Goal: Contribute content: Contribute content

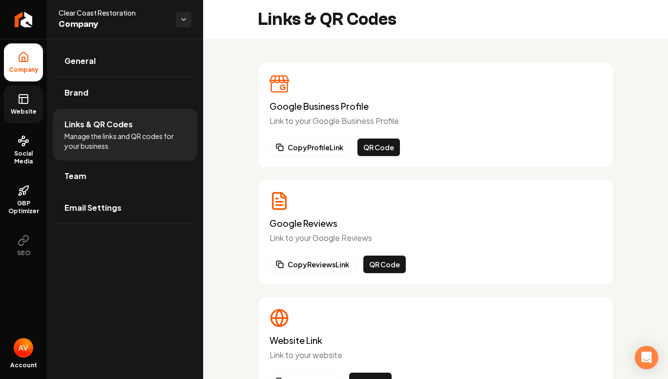
click at [38, 110] on span "Website" at bounding box center [24, 112] width 34 height 8
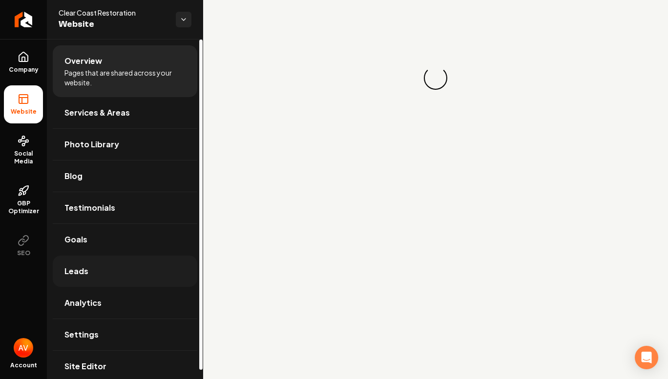
click at [107, 284] on link "Leads" at bounding box center [125, 271] width 144 height 31
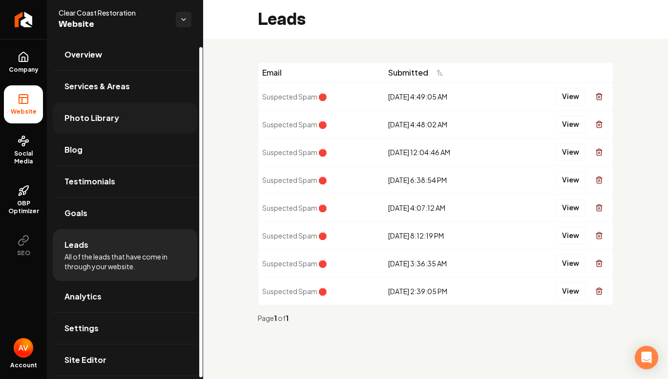
scroll to position [9, 0]
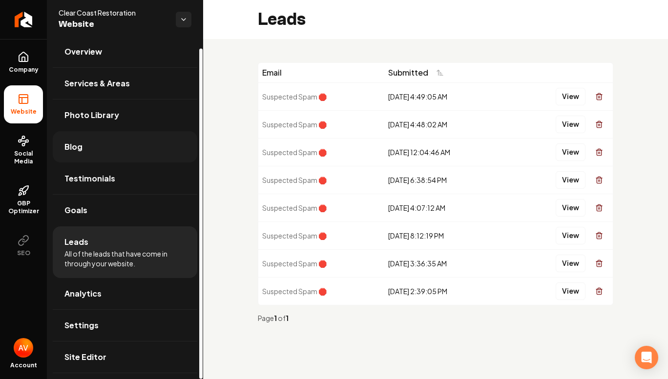
click at [110, 155] on link "Blog" at bounding box center [125, 146] width 144 height 31
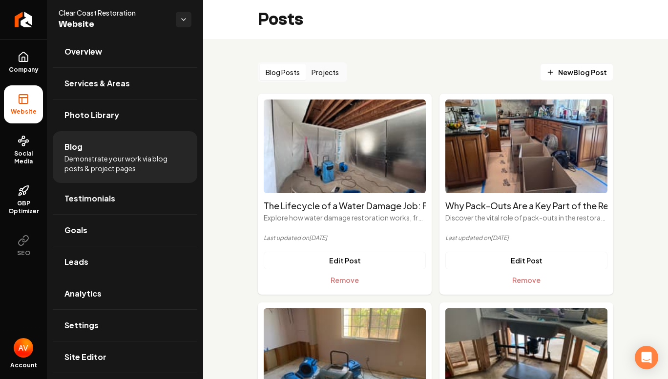
click at [324, 73] on button "Projects" at bounding box center [325, 72] width 39 height 16
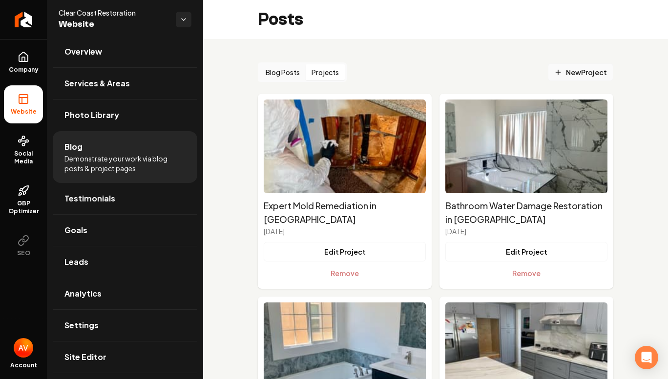
click at [568, 76] on span "New Project" at bounding box center [580, 72] width 53 height 10
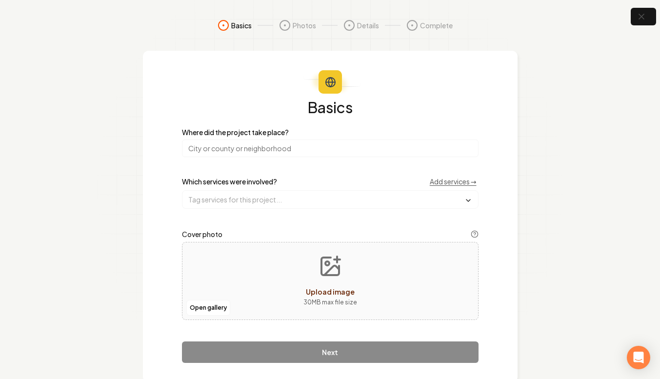
click at [248, 151] on input "search" at bounding box center [330, 149] width 297 height 18
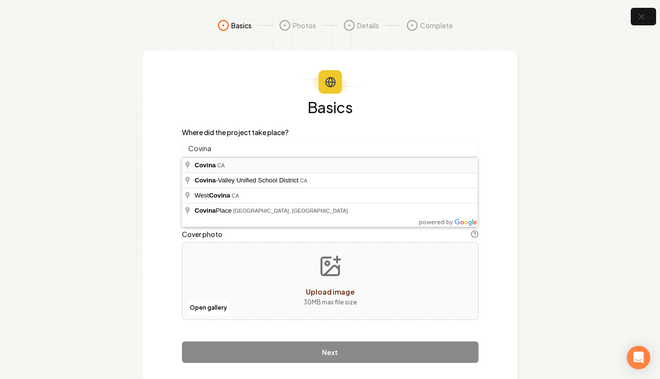
type input "Covina, [GEOGRAPHIC_DATA]"
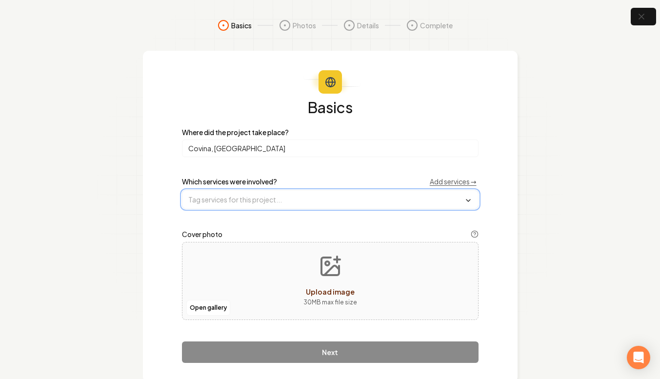
drag, startPoint x: 234, startPoint y: 192, endPoint x: 229, endPoint y: 201, distance: 9.8
click at [233, 194] on input "text" at bounding box center [331, 200] width 296 height 18
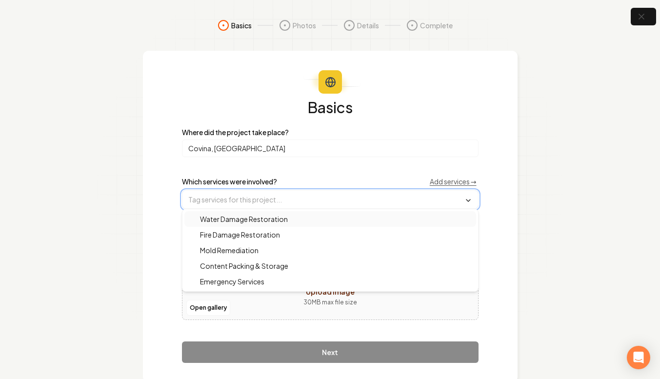
click at [230, 218] on span "Water Damage Restoration" at bounding box center [238, 219] width 100 height 10
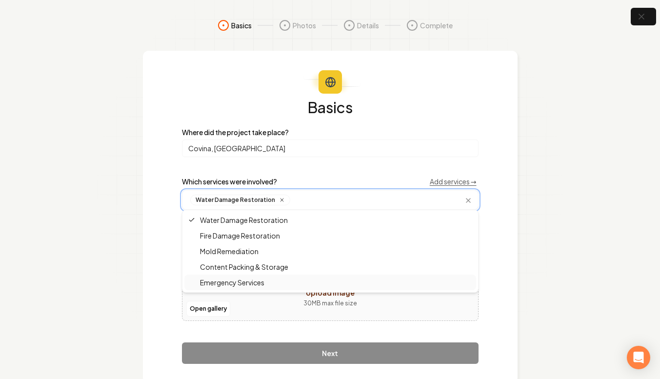
click at [224, 283] on span "Emergency Services" at bounding box center [226, 283] width 76 height 10
click at [272, 306] on div "Open gallery Upload image 30 MB max file size" at bounding box center [330, 282] width 297 height 78
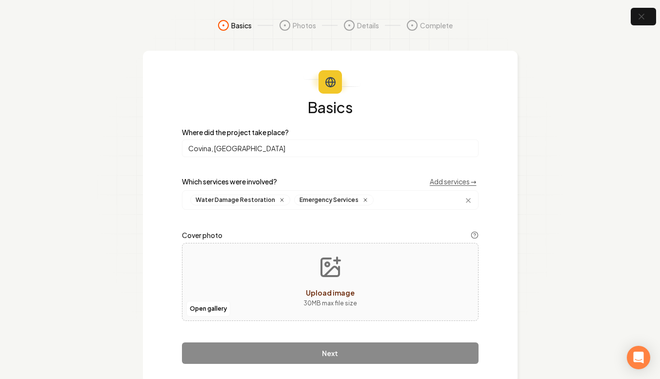
type input "**********"
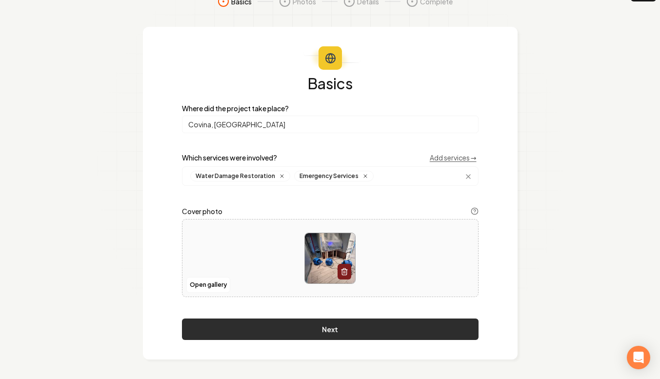
click at [358, 332] on button "Next" at bounding box center [330, 329] width 297 height 21
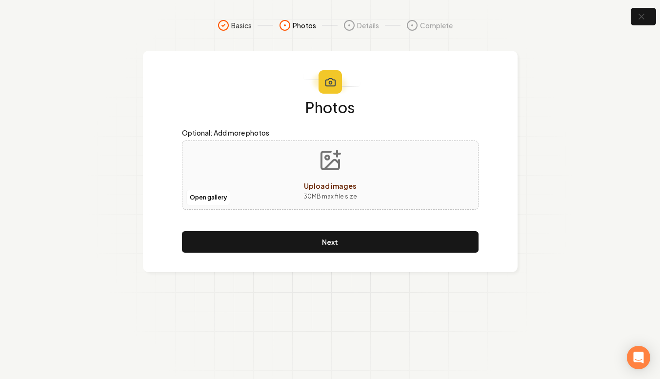
scroll to position [0, 0]
click at [332, 177] on button "Upload images 30 MB max file size" at bounding box center [333, 175] width 69 height 68
type input "**********"
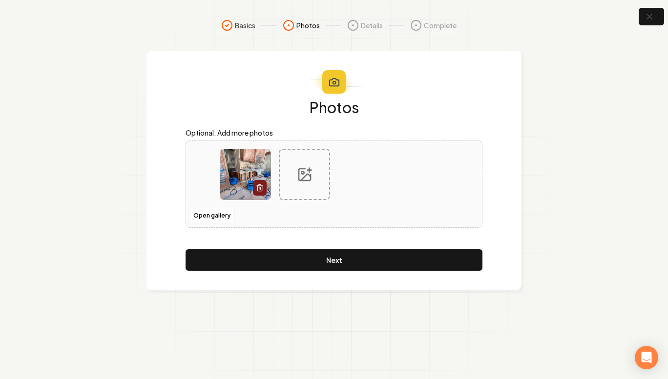
click at [301, 184] on div at bounding box center [304, 174] width 51 height 51
type input "**********"
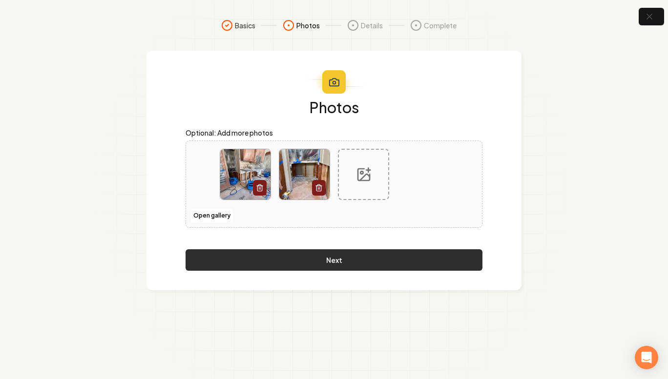
click at [379, 259] on button "Next" at bounding box center [333, 259] width 297 height 21
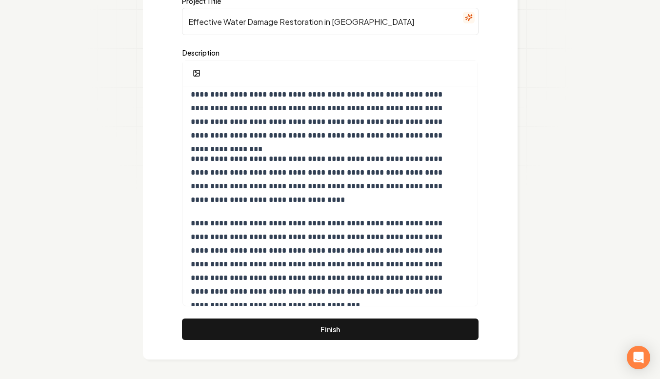
scroll to position [99, 0]
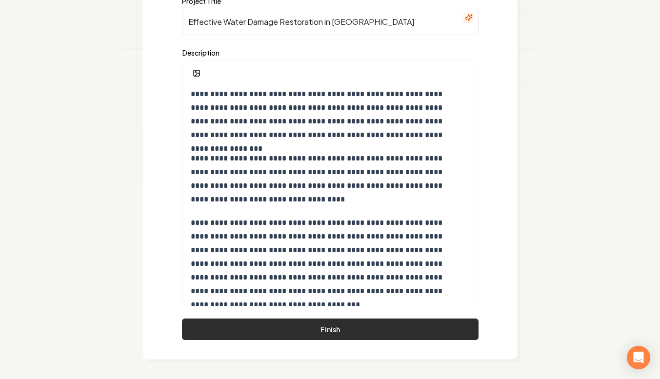
click at [356, 331] on button "Finish" at bounding box center [330, 329] width 297 height 21
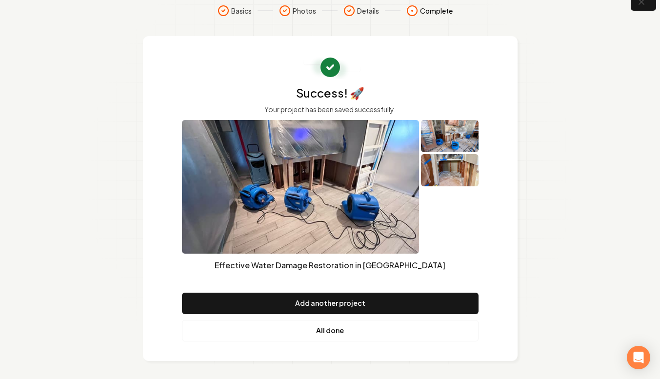
scroll to position [16, 0]
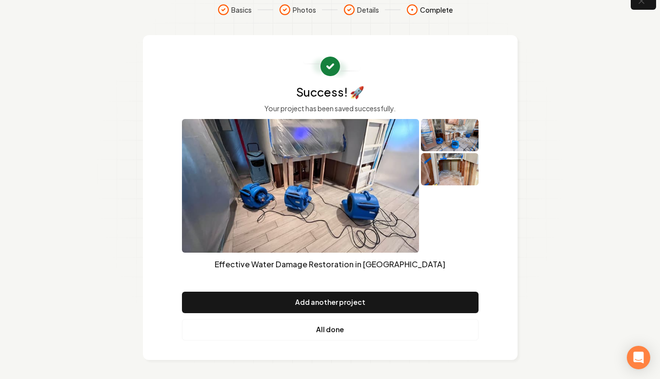
click at [356, 335] on link "All done" at bounding box center [330, 329] width 297 height 21
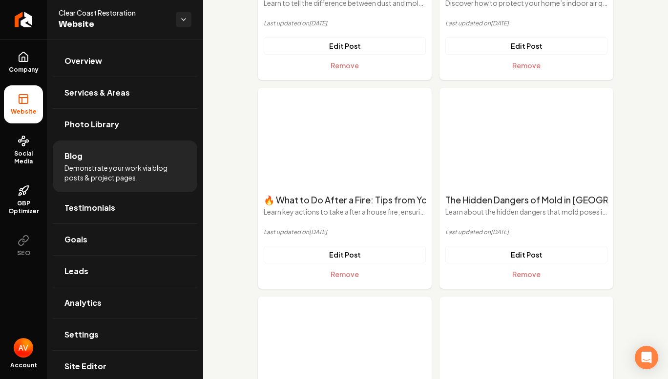
scroll to position [531, 0]
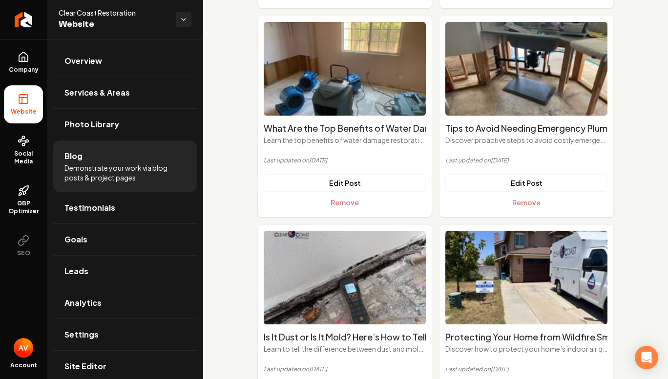
click at [620, 118] on div "Blog Posts Projects New Blog Post The Lifecycle of a Water Damage Job: From Eme…" at bounding box center [435, 310] width 465 height 1115
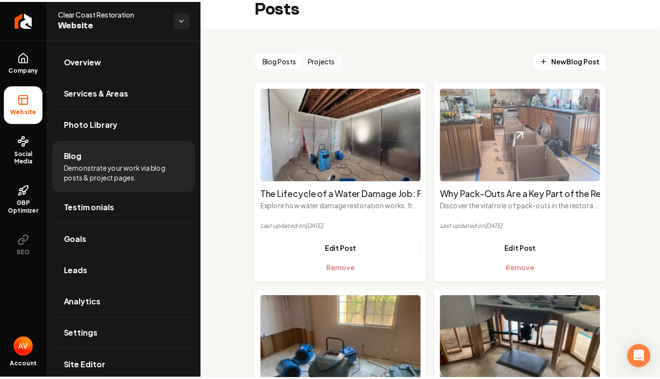
scroll to position [0, 0]
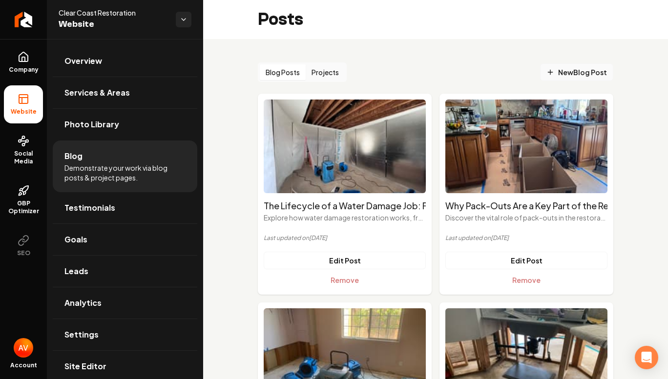
click at [555, 75] on span "New Blog Post" at bounding box center [576, 72] width 61 height 10
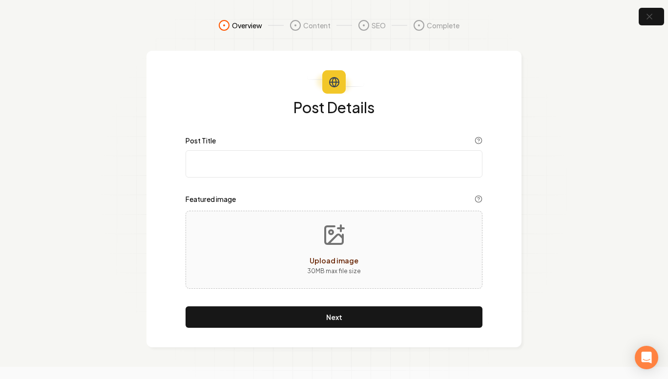
click at [330, 161] on input "Post Title" at bounding box center [333, 163] width 297 height 27
click at [330, 168] on input "Post Title" at bounding box center [333, 163] width 297 height 27
paste input "Top Questions Homeowners Ask About Water Damage Restoration"
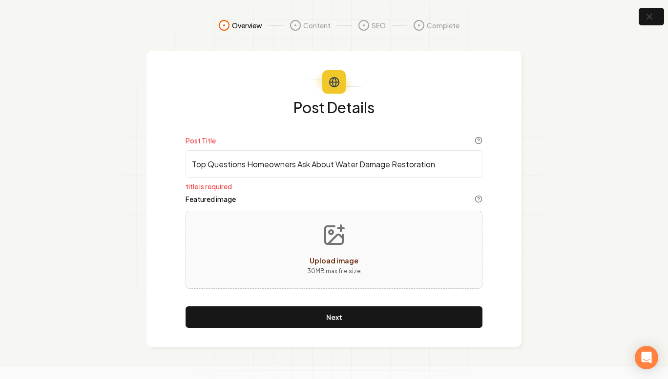
type input "Top Questions Homeowners Ask About Water Damage Restoration"
click at [309, 249] on button "Upload image 30 MB max file size" at bounding box center [333, 250] width 69 height 68
type input "**********"
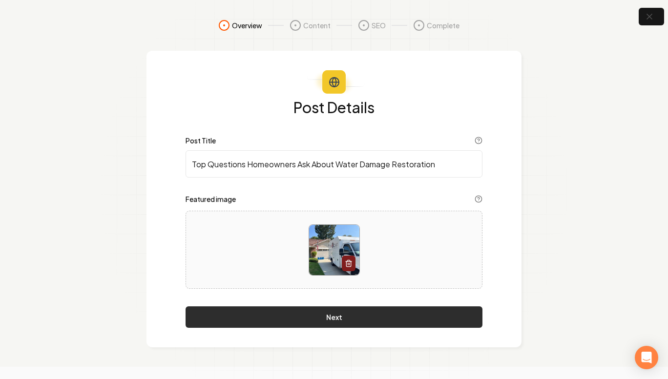
click at [332, 314] on button "Next" at bounding box center [333, 317] width 297 height 21
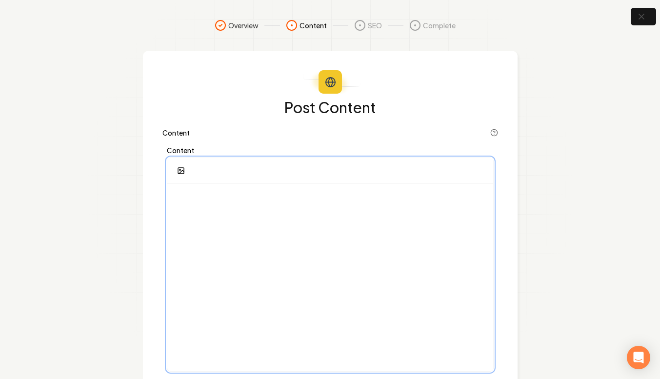
click at [210, 202] on p at bounding box center [330, 199] width 310 height 14
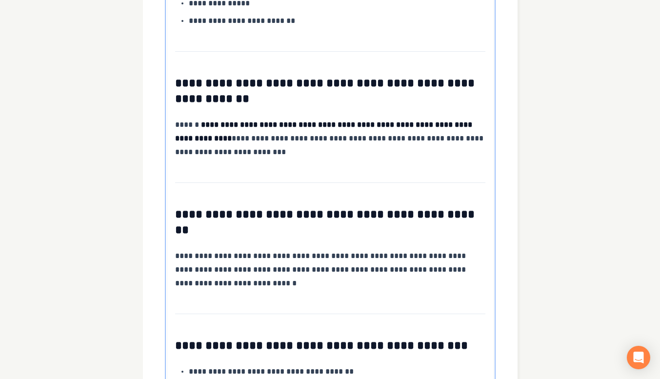
scroll to position [1163, 0]
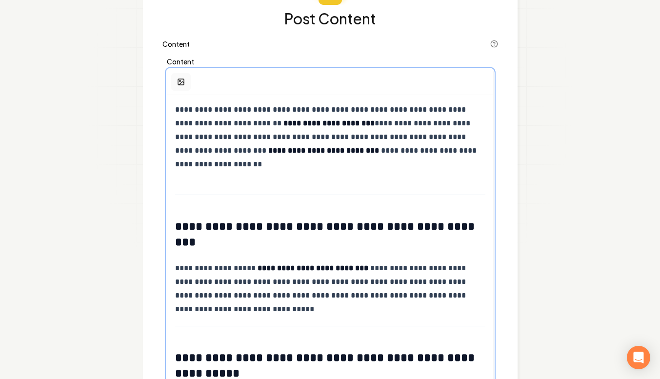
click at [178, 79] on icon "button" at bounding box center [181, 82] width 8 height 8
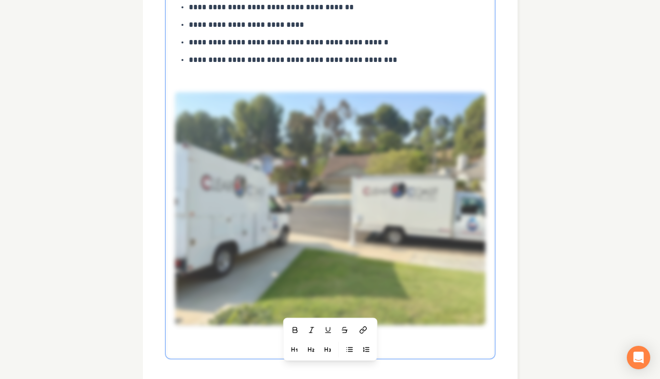
scroll to position [1459, 0]
click at [389, 295] on div at bounding box center [330, 208] width 310 height 264
click at [479, 297] on div at bounding box center [330, 208] width 310 height 264
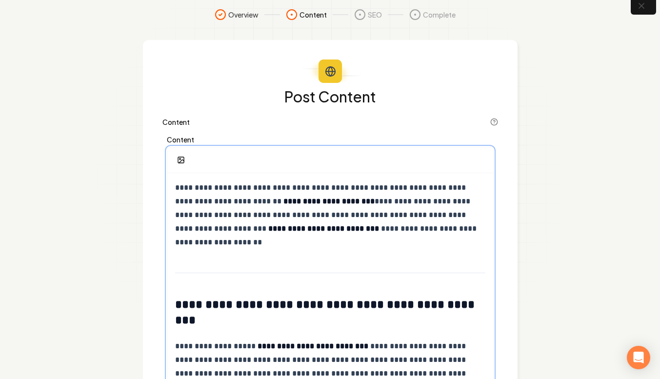
scroll to position [0, 0]
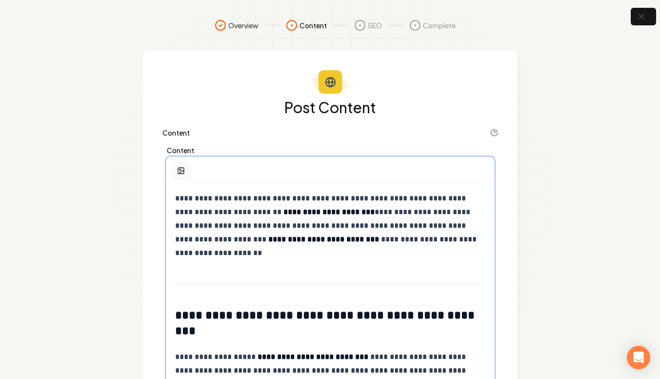
click at [180, 171] on icon "button" at bounding box center [181, 171] width 8 height 8
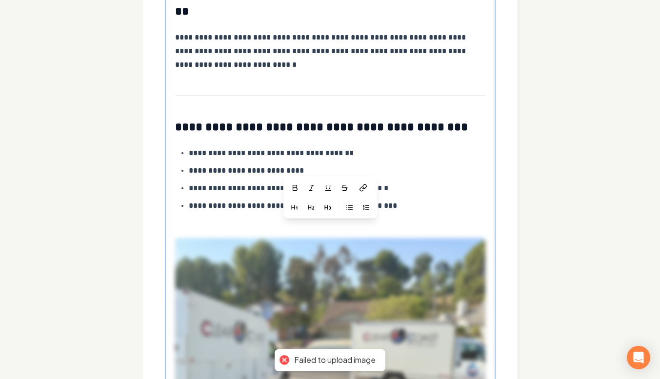
scroll to position [1361, 0]
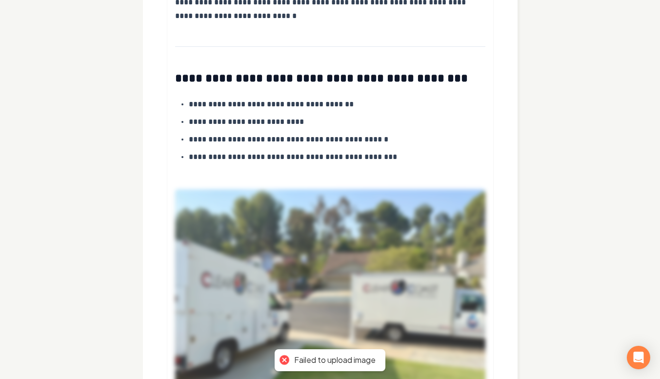
drag, startPoint x: 282, startPoint y: 362, endPoint x: 289, endPoint y: 360, distance: 7.6
click at [282, 362] on div at bounding box center [285, 360] width 14 height 14
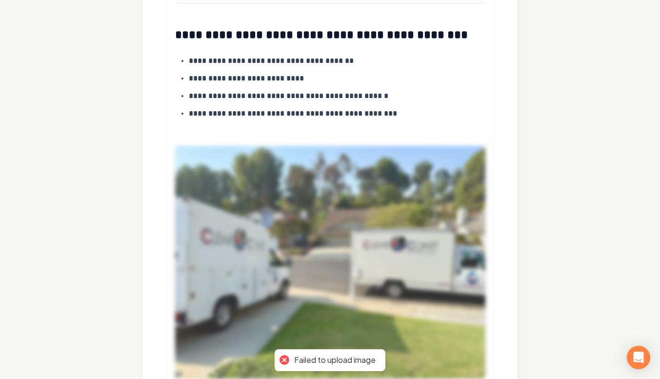
scroll to position [1459, 0]
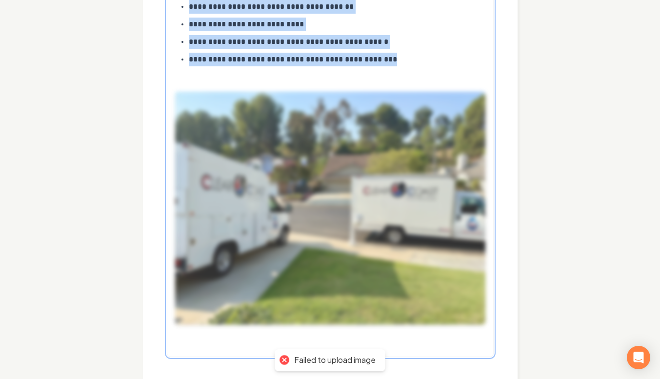
click at [456, 305] on div at bounding box center [330, 208] width 310 height 264
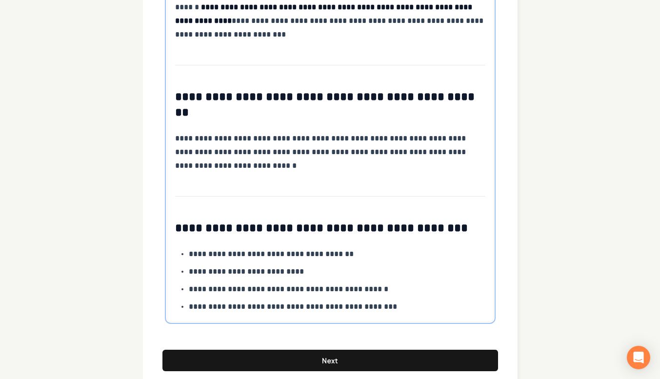
scroll to position [1229, 0]
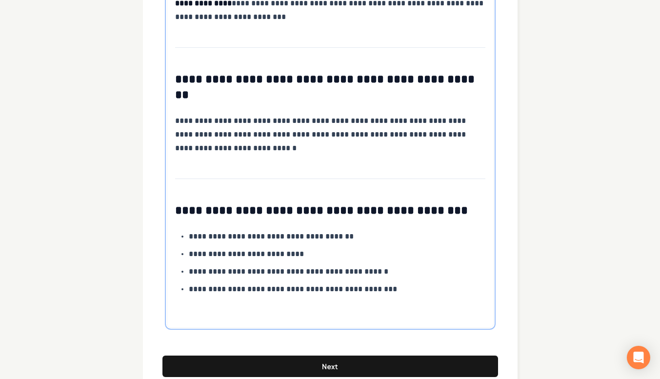
click at [422, 283] on p "**********" at bounding box center [337, 290] width 297 height 14
click at [189, 306] on p at bounding box center [330, 313] width 310 height 14
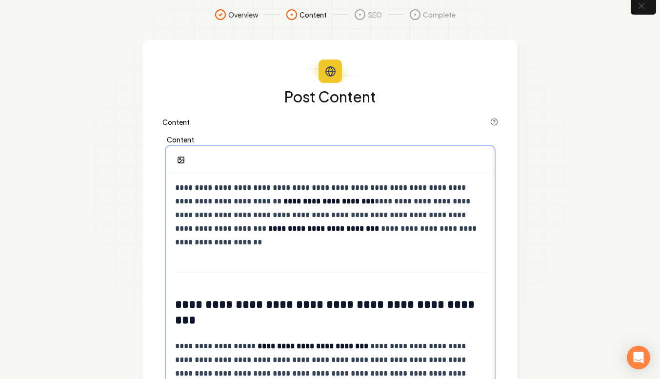
scroll to position [0, 0]
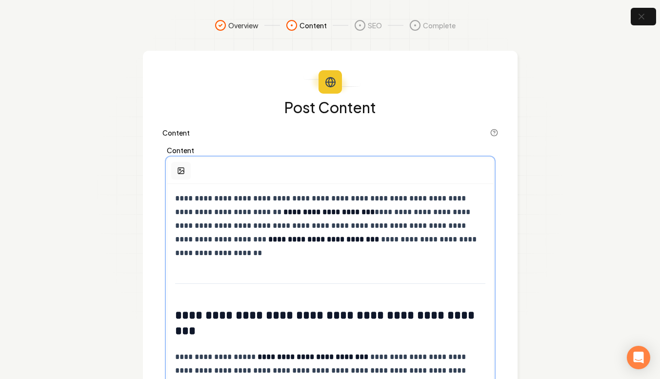
click at [177, 166] on button "button" at bounding box center [181, 171] width 20 height 18
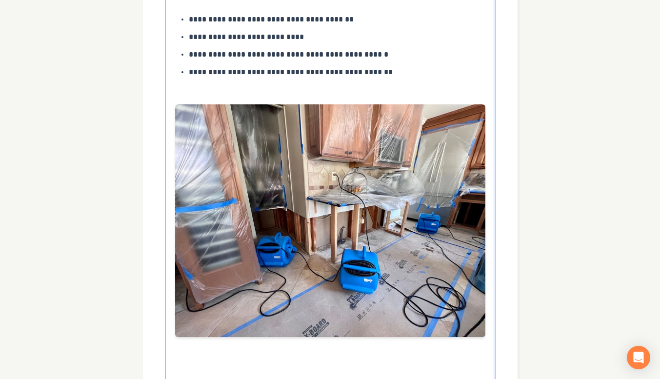
scroll to position [1464, 0]
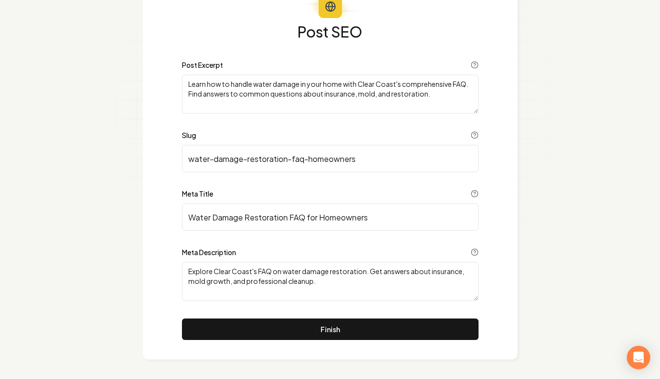
scroll to position [76, 0]
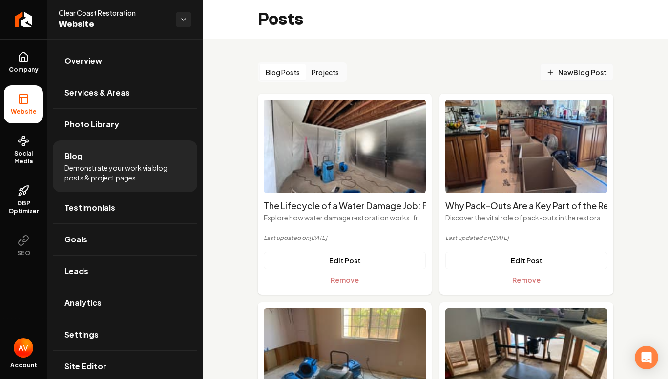
click at [558, 68] on span "New Blog Post" at bounding box center [576, 72] width 61 height 10
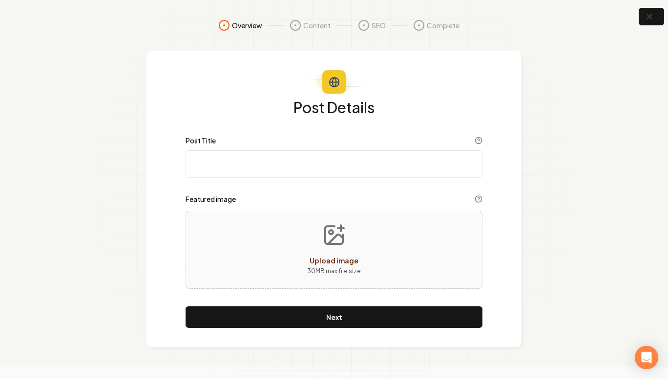
click at [211, 171] on input "Post Title" at bounding box center [333, 163] width 297 height 27
paste input "Top Questions Homeowners Ask About Water Damage Restoration"
type input "Top Questions Homeowners Ask About Water Damage Restoration"
click at [251, 242] on div "Upload image 30 MB max file size" at bounding box center [333, 250] width 297 height 78
type input "**********"
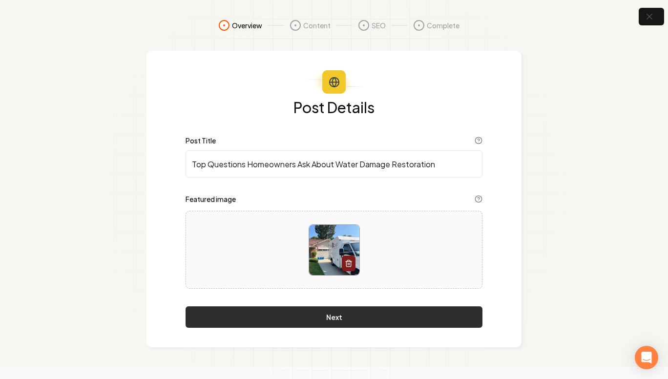
click at [282, 314] on button "Next" at bounding box center [333, 317] width 297 height 21
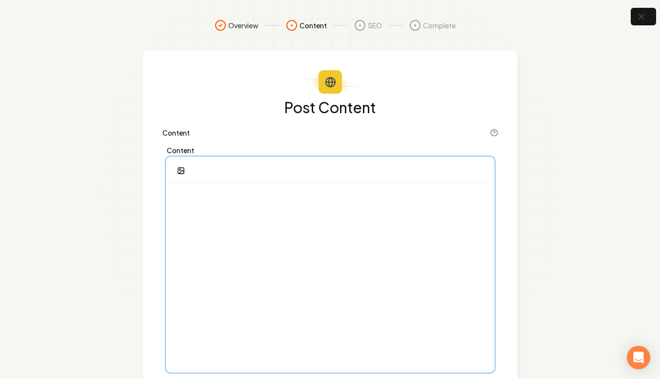
click at [217, 213] on div at bounding box center [330, 277] width 326 height 187
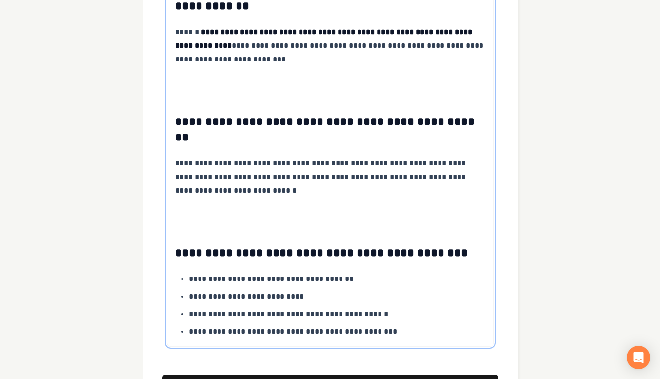
scroll to position [1211, 0]
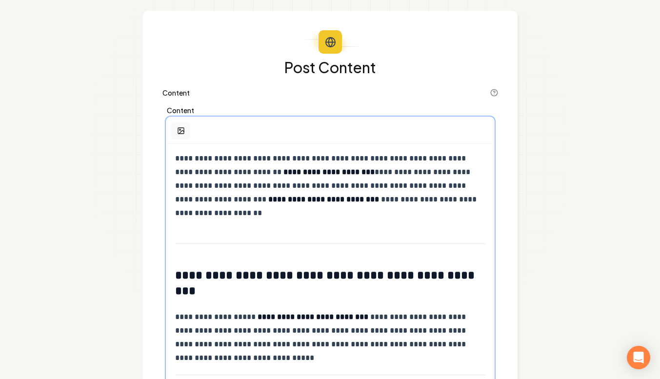
click at [180, 129] on circle "button" at bounding box center [179, 129] width 1 height 1
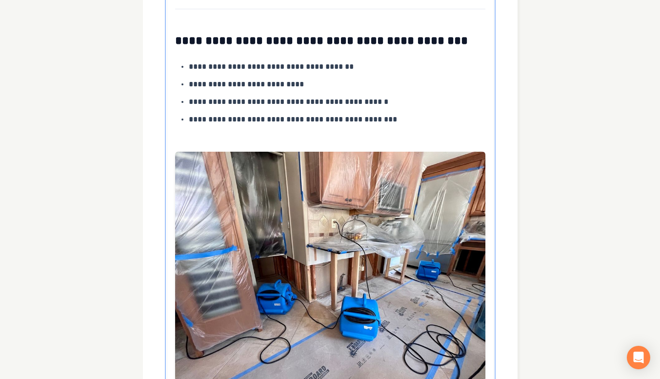
scroll to position [1463, 0]
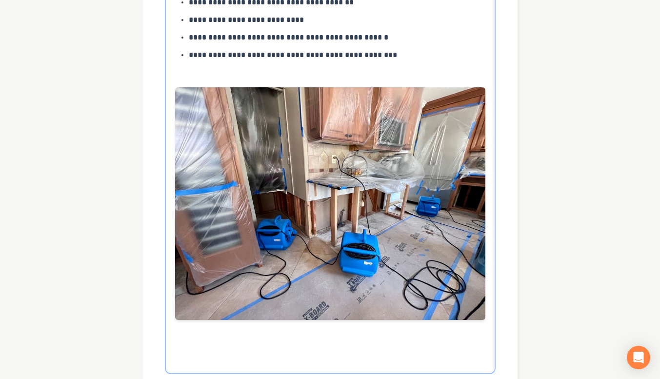
click at [186, 308] on div at bounding box center [330, 206] width 310 height 269
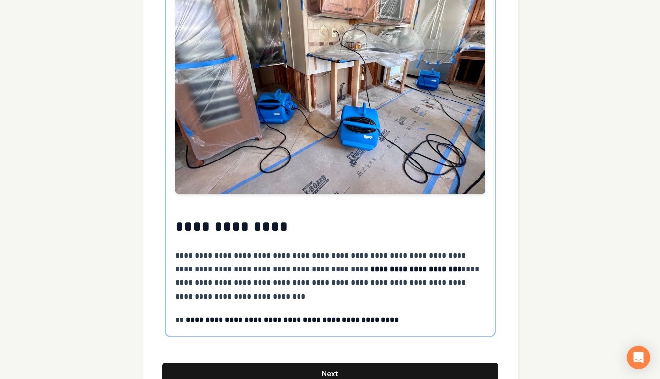
scroll to position [1601, 0]
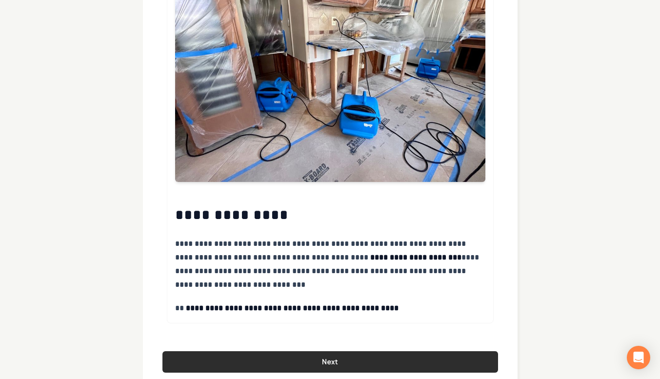
click at [252, 351] on button "Next" at bounding box center [331, 361] width 336 height 21
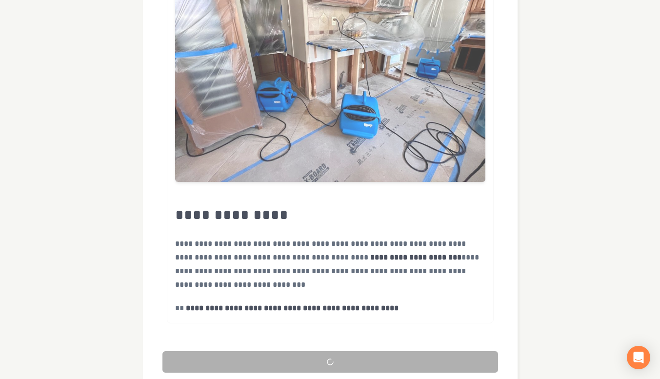
scroll to position [76, 0]
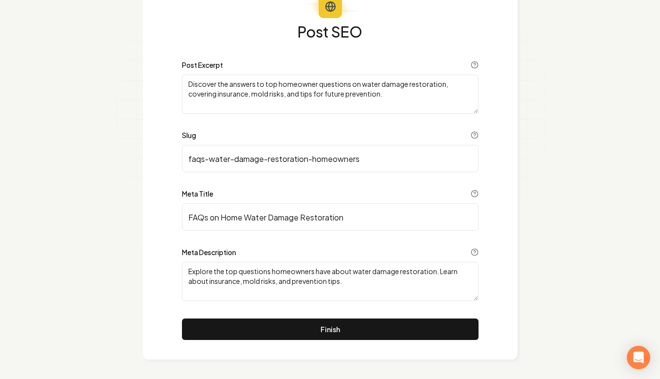
click at [252, 332] on button "Finish" at bounding box center [330, 329] width 297 height 21
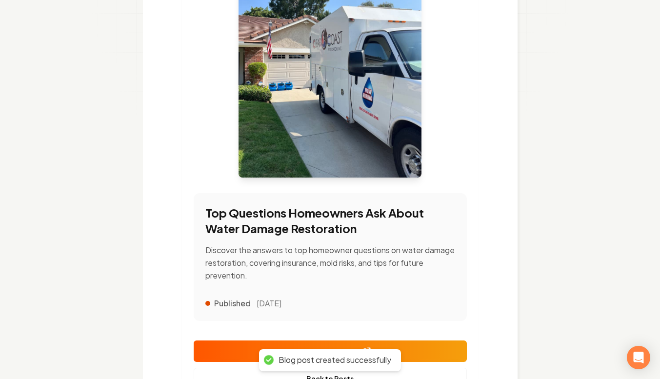
scroll to position [222, 0]
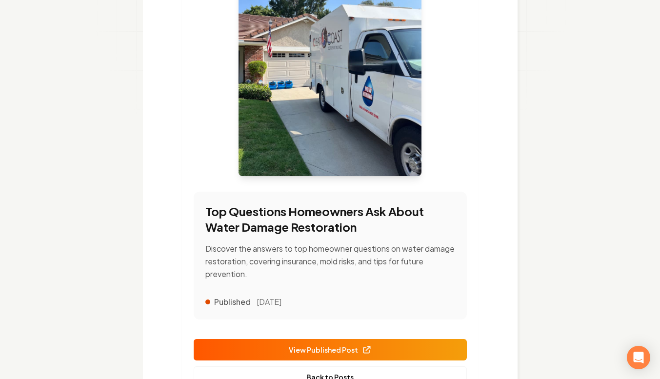
click at [369, 346] on icon at bounding box center [367, 350] width 10 height 10
